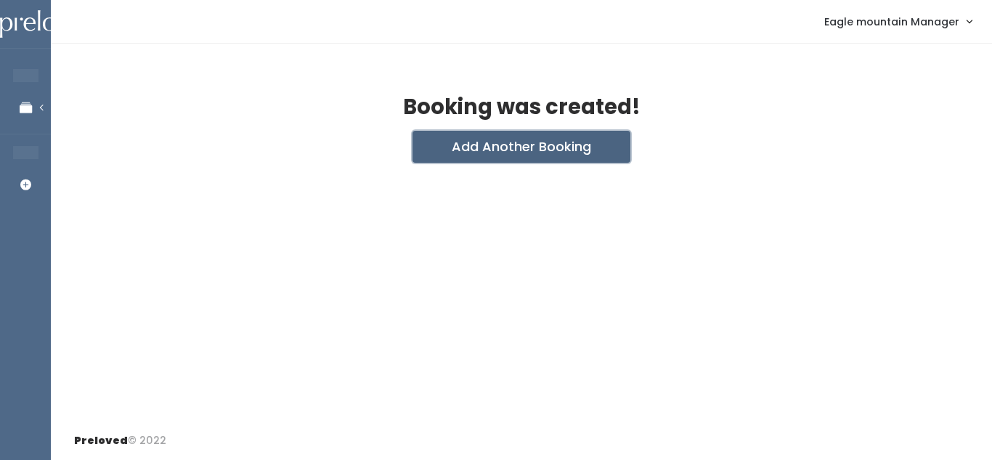
click at [487, 139] on button "Add Another Booking" at bounding box center [521, 147] width 218 height 32
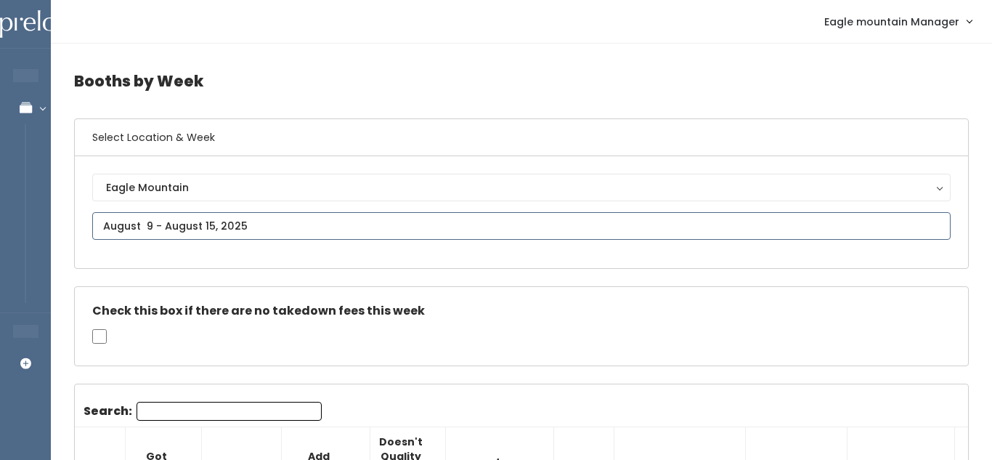
click at [471, 237] on input "text" at bounding box center [521, 226] width 858 height 28
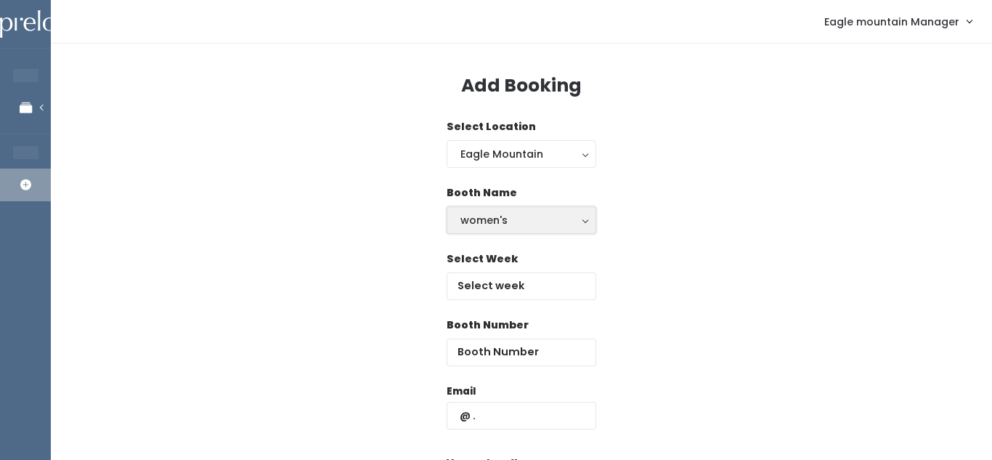
click at [533, 227] on div "women's" at bounding box center [521, 220] width 122 height 16
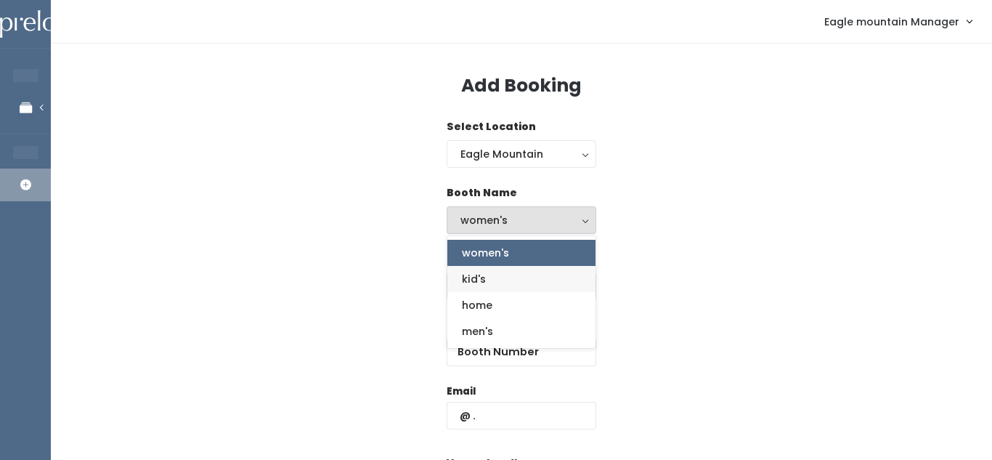
click at [537, 281] on link "kid's" at bounding box center [521, 279] width 148 height 26
select select "kids"
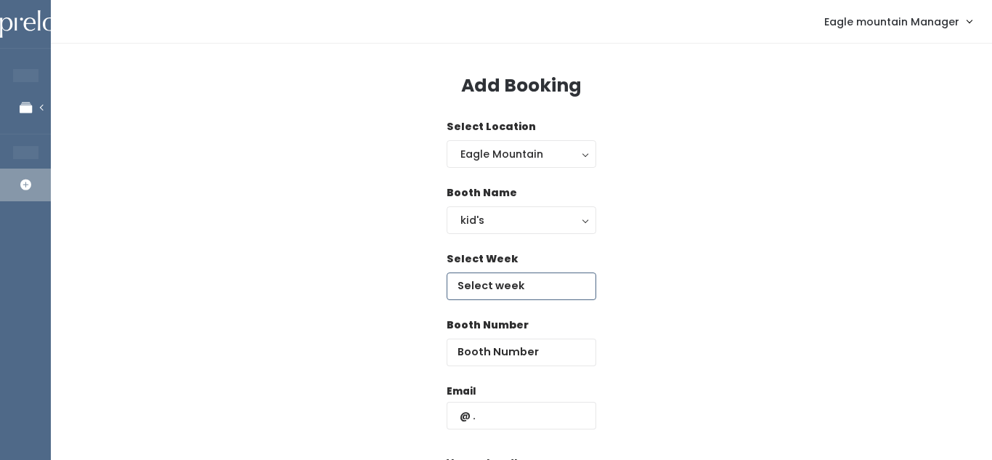
click at [530, 285] on input "text" at bounding box center [522, 286] width 150 height 28
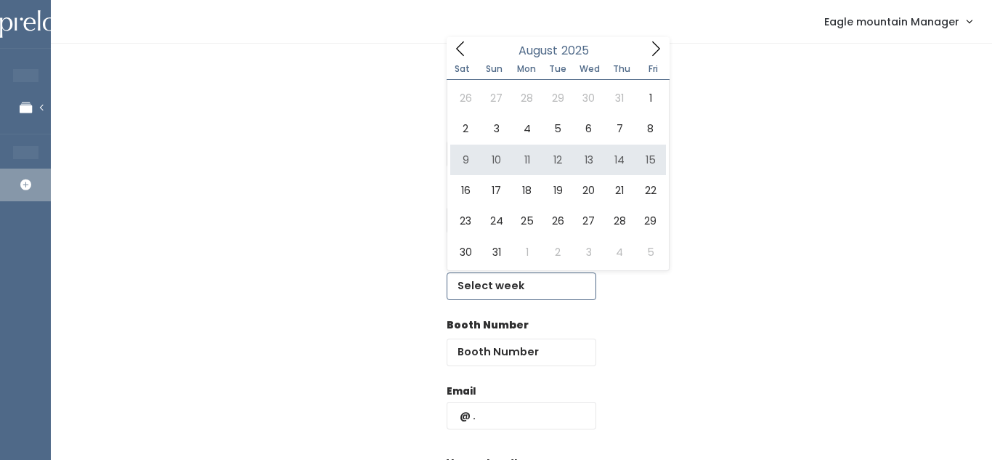
type input "August 9 to August 15"
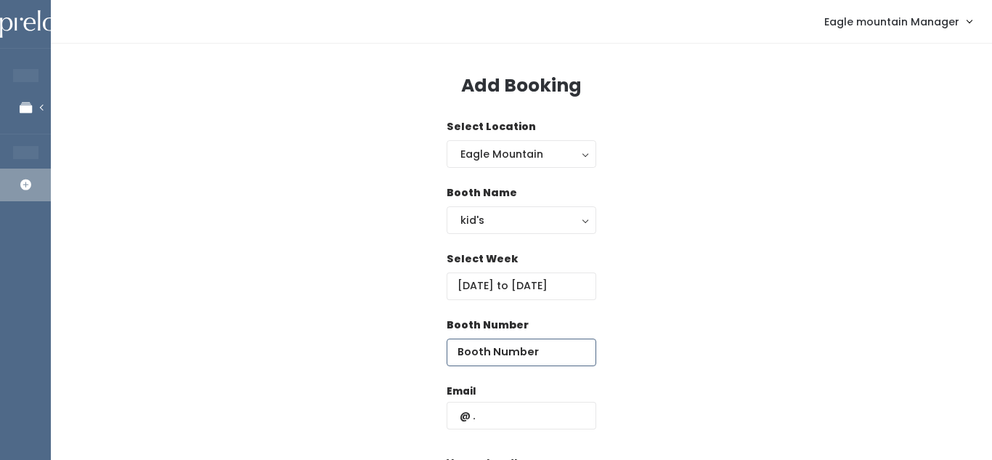
click at [500, 358] on input "number" at bounding box center [522, 352] width 150 height 28
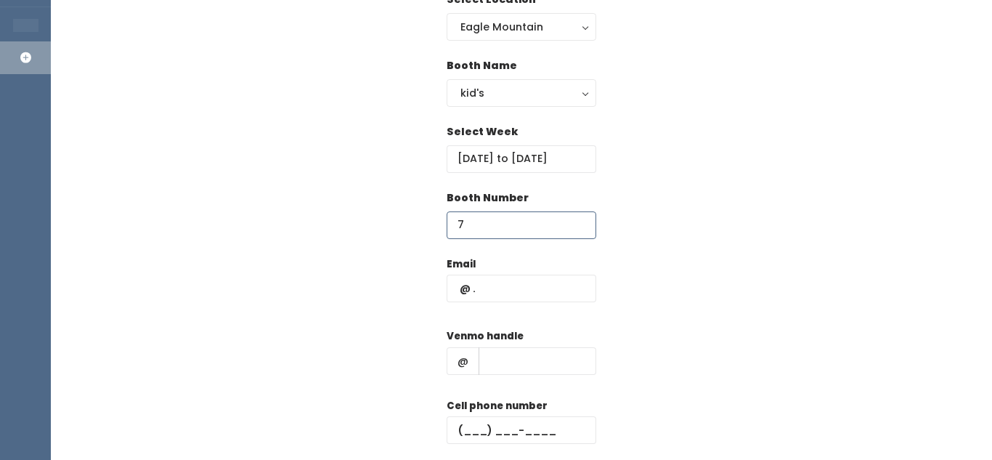
scroll to position [126, 0]
type input "7"
click at [544, 292] on input "text" at bounding box center [522, 289] width 150 height 28
type input "gabriela"
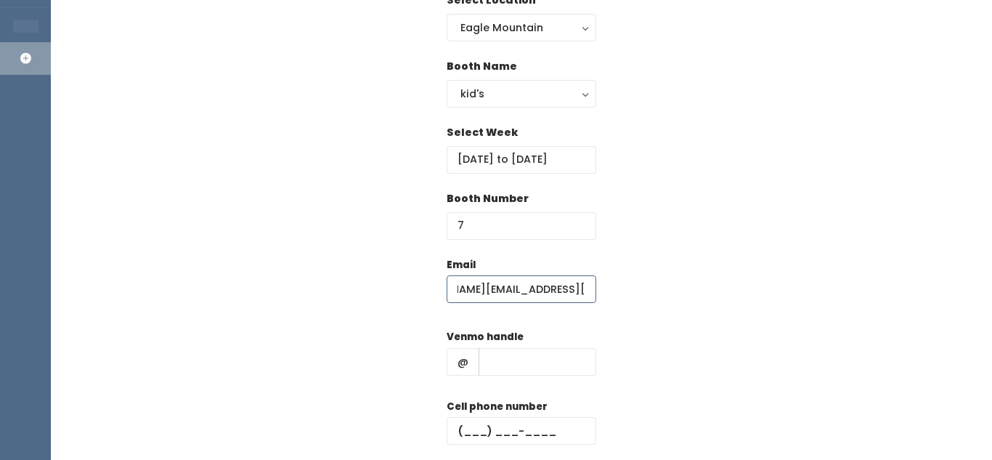
type input "Gabriela.solano.rivas@hotmail.com"
click at [494, 359] on input "text" at bounding box center [537, 362] width 118 height 28
click at [482, 426] on input "text" at bounding box center [522, 431] width 150 height 28
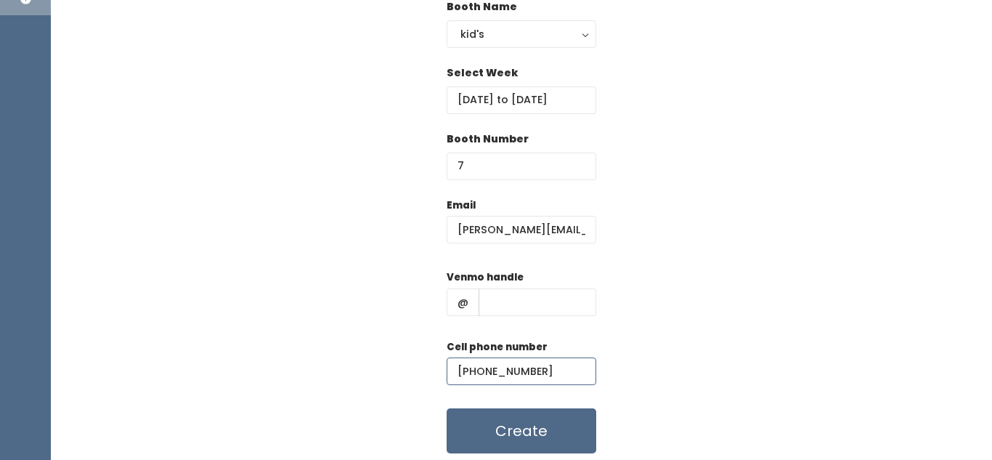
scroll to position [201, 0]
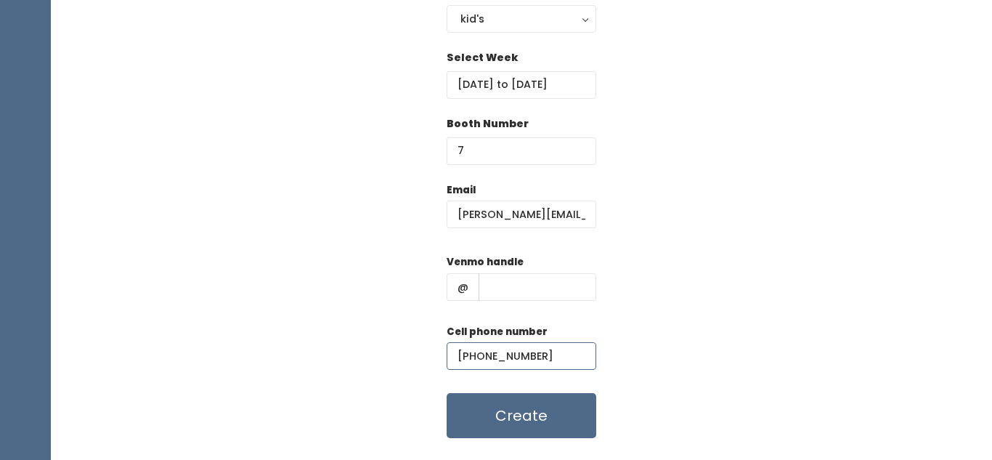
type input "[PHONE_NUMBER]"
click at [516, 286] on input "text" at bounding box center [537, 287] width 118 height 28
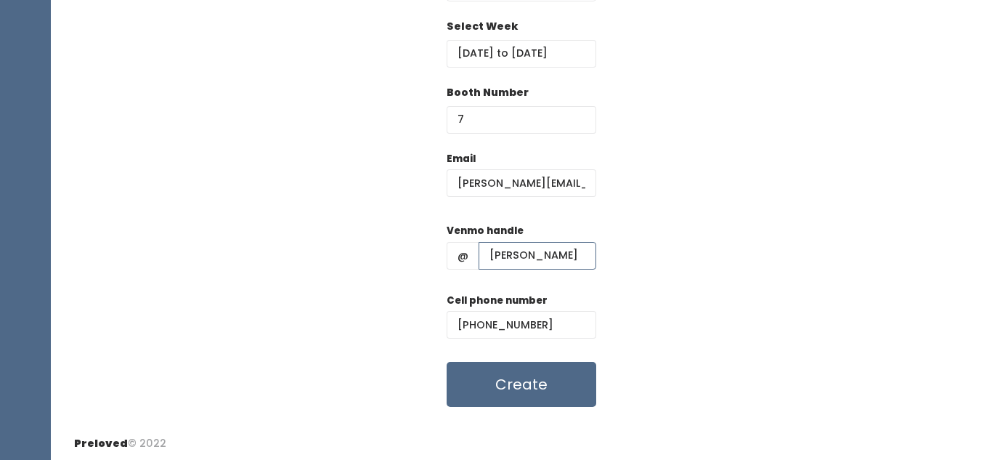
scroll to position [235, 0]
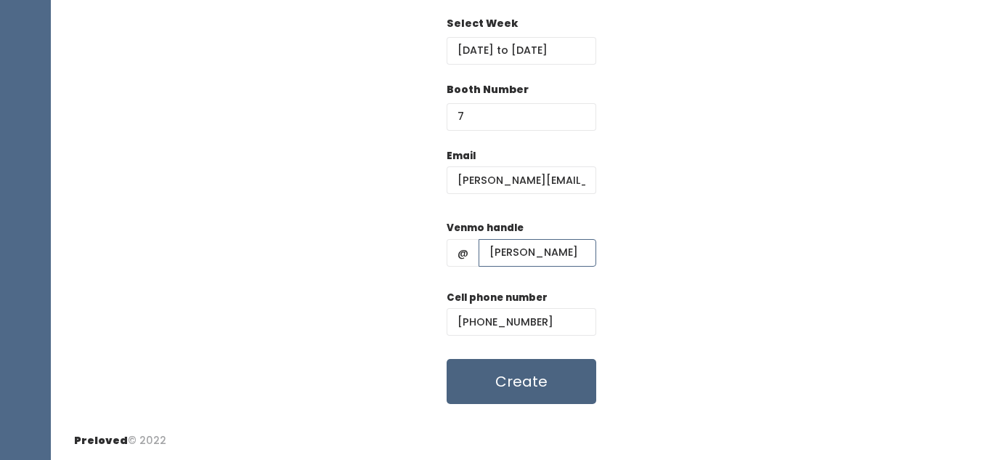
type input "Gaby-Egan"
click at [494, 372] on button "Create" at bounding box center [522, 381] width 150 height 45
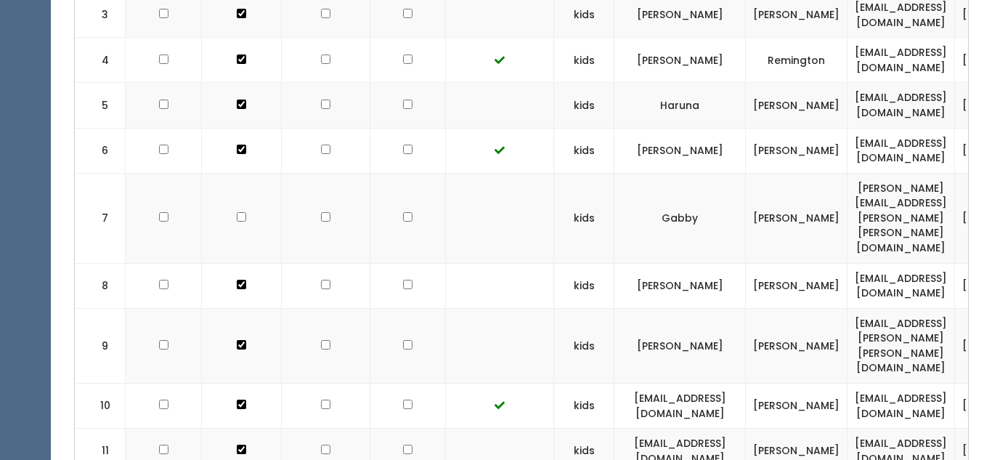
checkbox input "true"
